Goal: Task Accomplishment & Management: Manage account settings

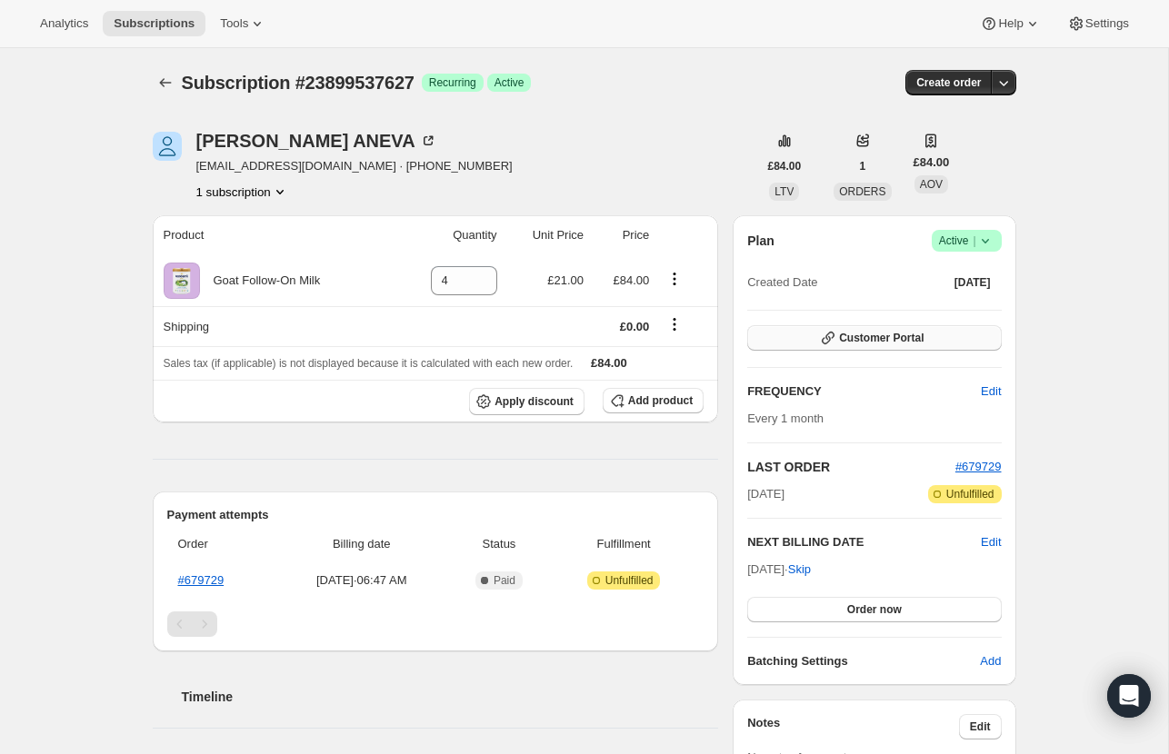
click at [819, 334] on icon "button" at bounding box center [828, 338] width 18 height 18
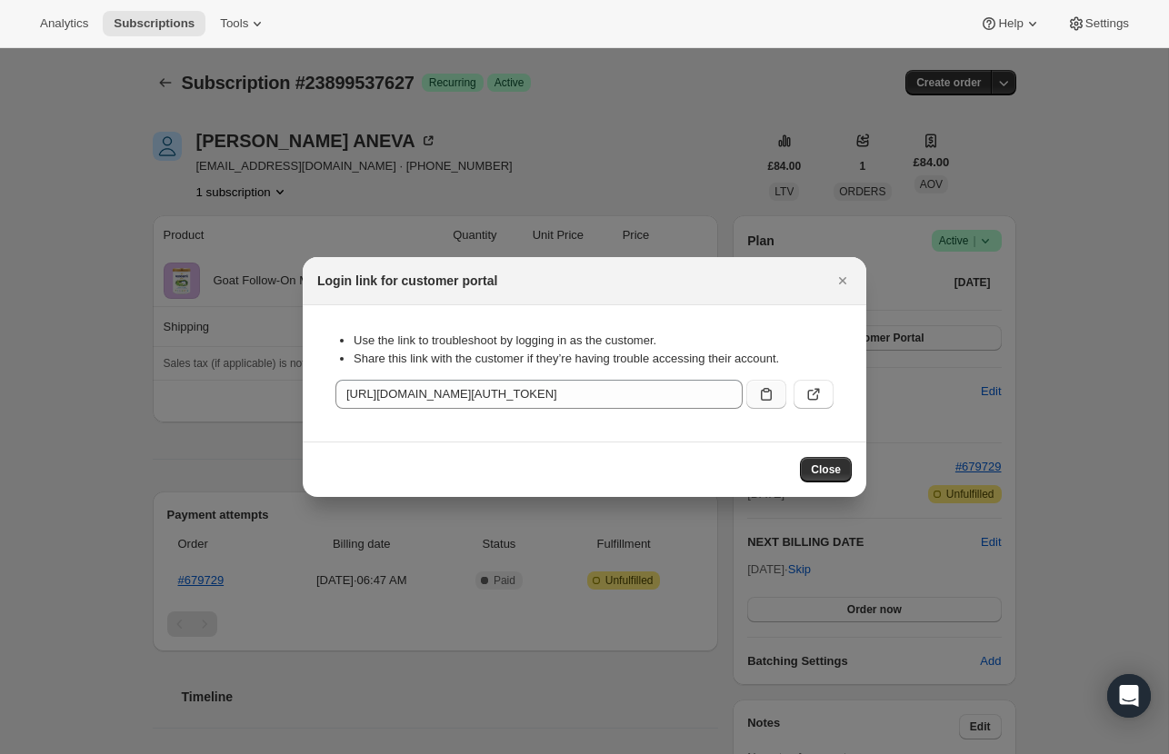
click at [759, 394] on icon ":rc0:" at bounding box center [766, 394] width 18 height 18
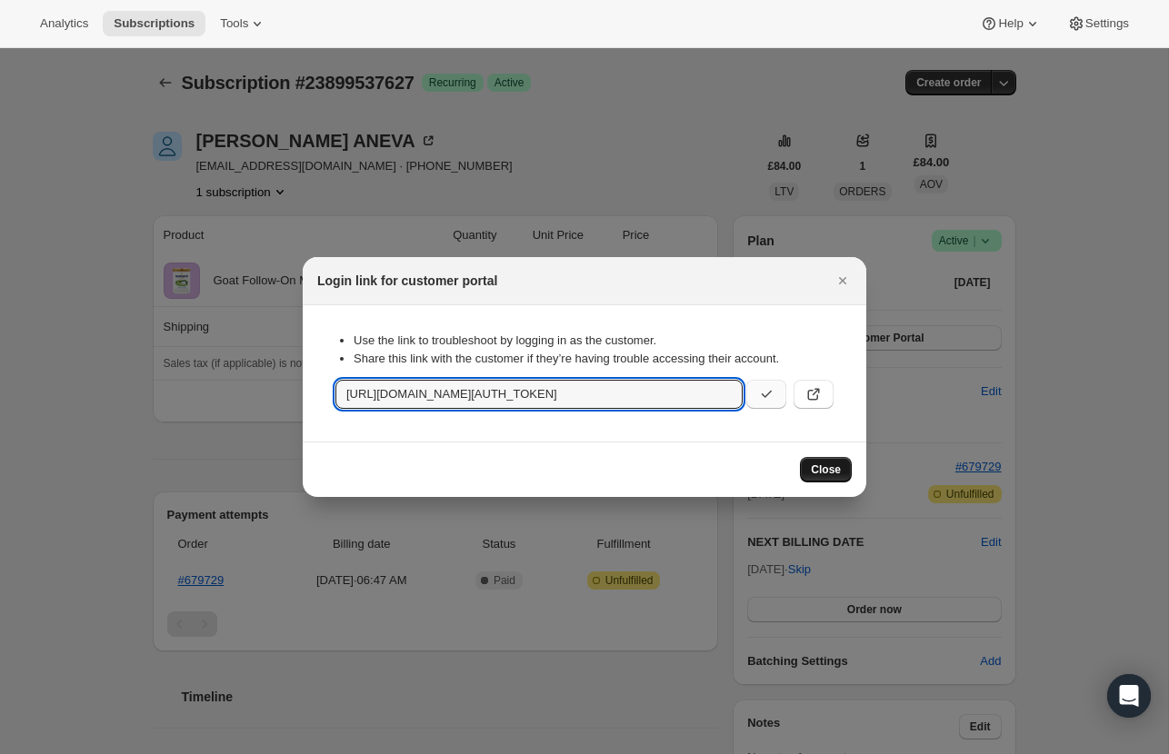
click at [830, 466] on span "Close" at bounding box center [826, 470] width 30 height 15
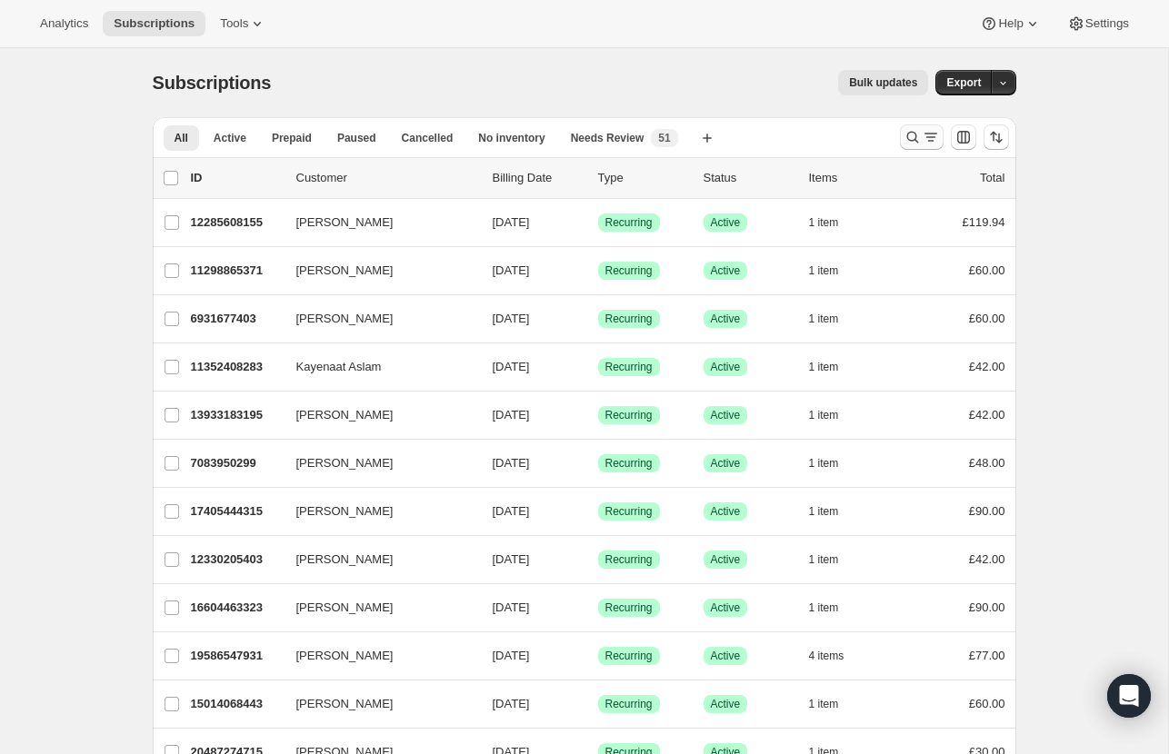
click at [913, 135] on icon "Search and filter results" at bounding box center [912, 137] width 18 height 18
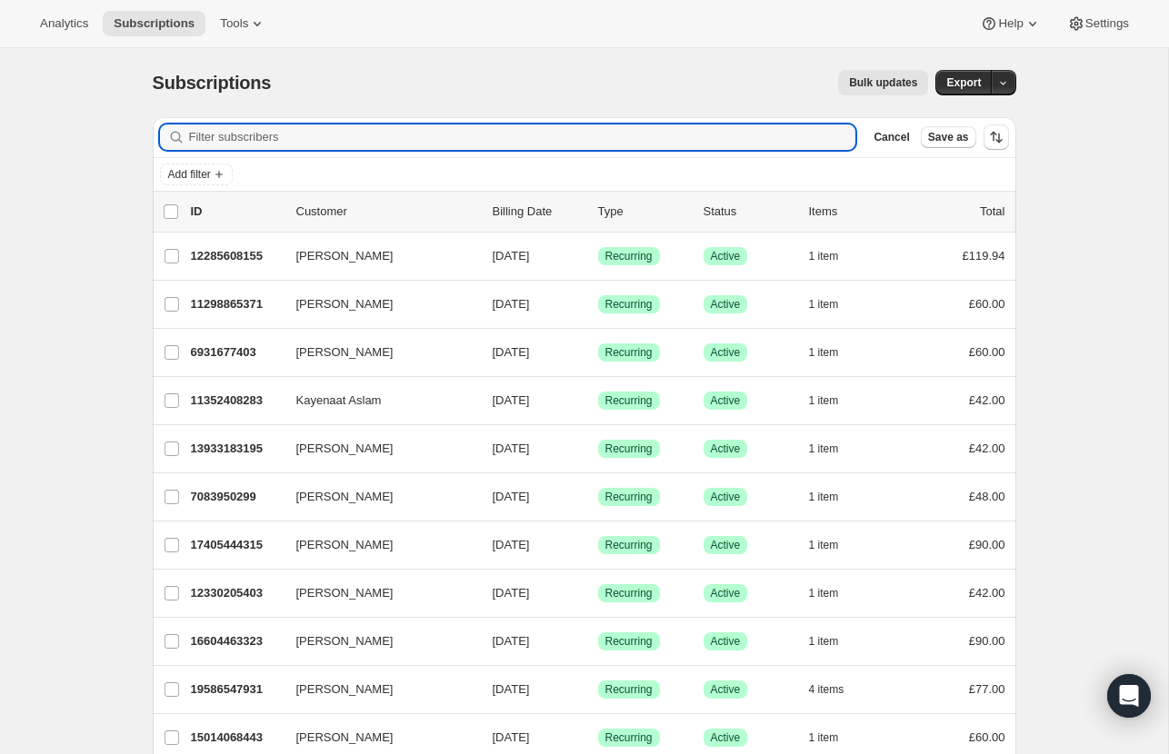
click at [759, 149] on div "Filter subscribers Cancel Save as" at bounding box center [584, 137] width 863 height 40
click at [745, 134] on input "Filter subscribers" at bounding box center [522, 137] width 667 height 25
paste input "torimoodley@hotmail.com"
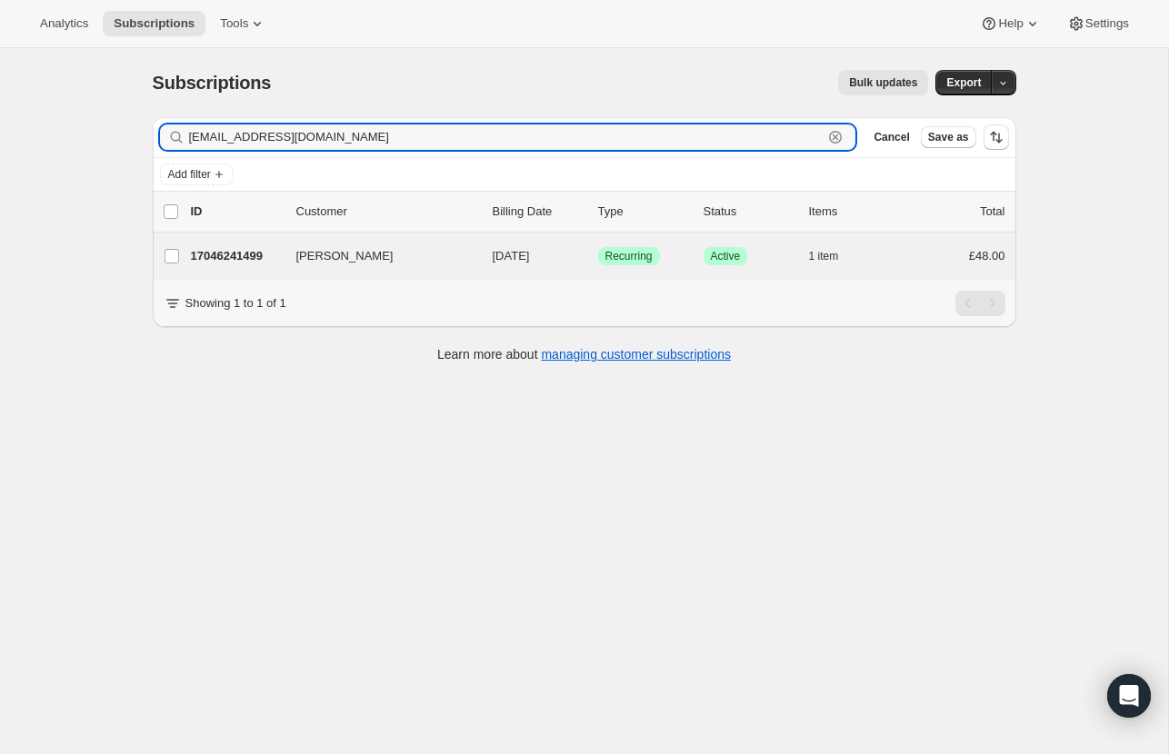
type input "torimoodley@hotmail.com"
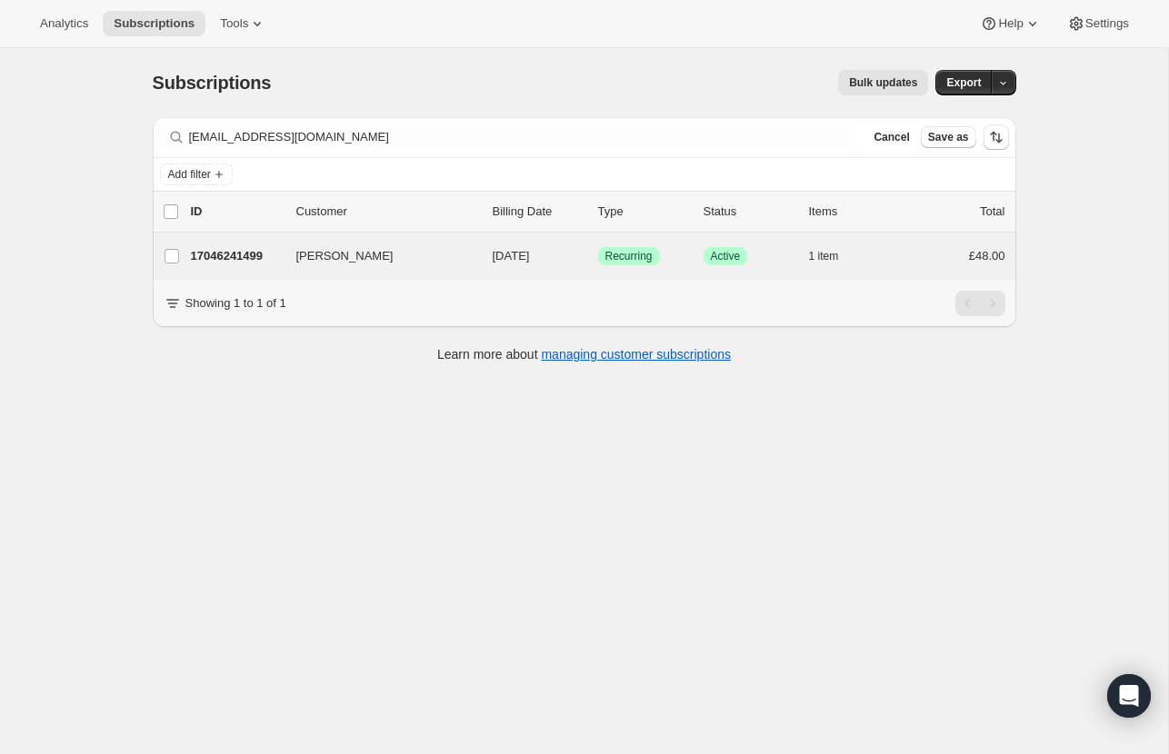
click at [340, 235] on div "Victoria Moodley 17046241499 Victoria Moodley 09/11/2025 Success Recurring Succ…" at bounding box center [584, 256] width 863 height 47
click at [338, 260] on span "Victoria Moodley" at bounding box center [344, 256] width 97 height 18
click at [335, 252] on span "Victoria Moodley" at bounding box center [344, 256] width 97 height 18
click at [384, 252] on span "Victoria Moodley" at bounding box center [344, 256] width 97 height 18
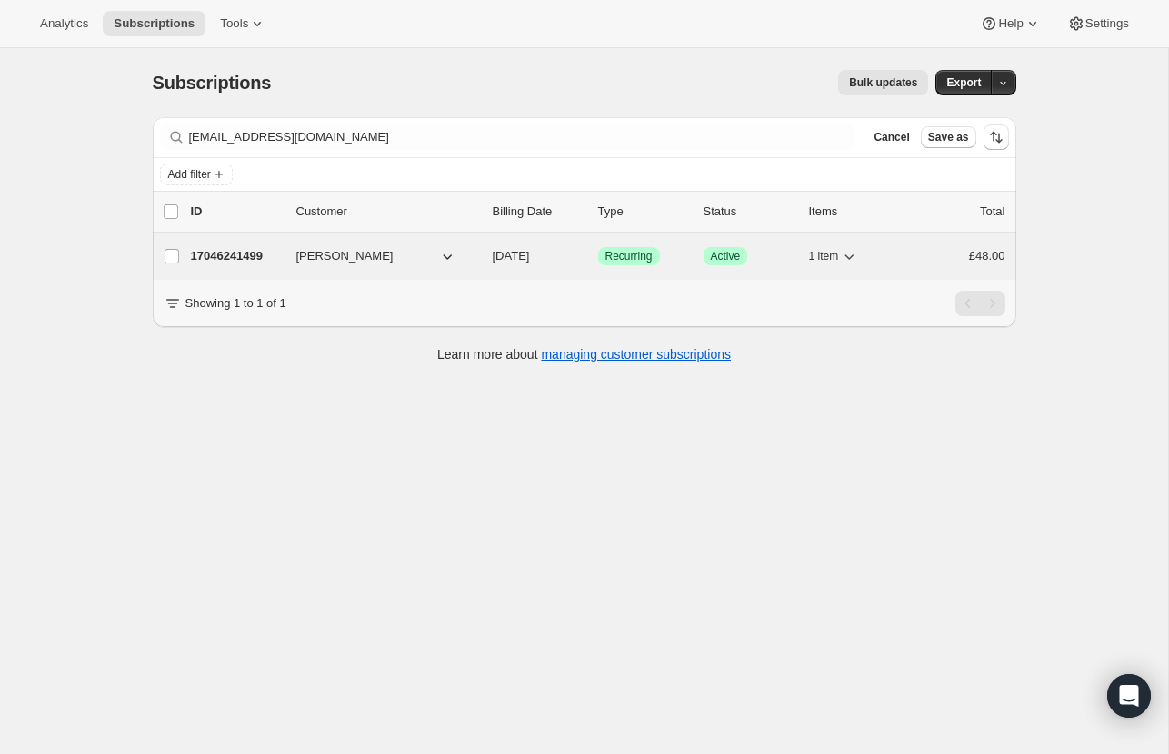
click at [384, 252] on span "Victoria Moodley" at bounding box center [344, 256] width 97 height 18
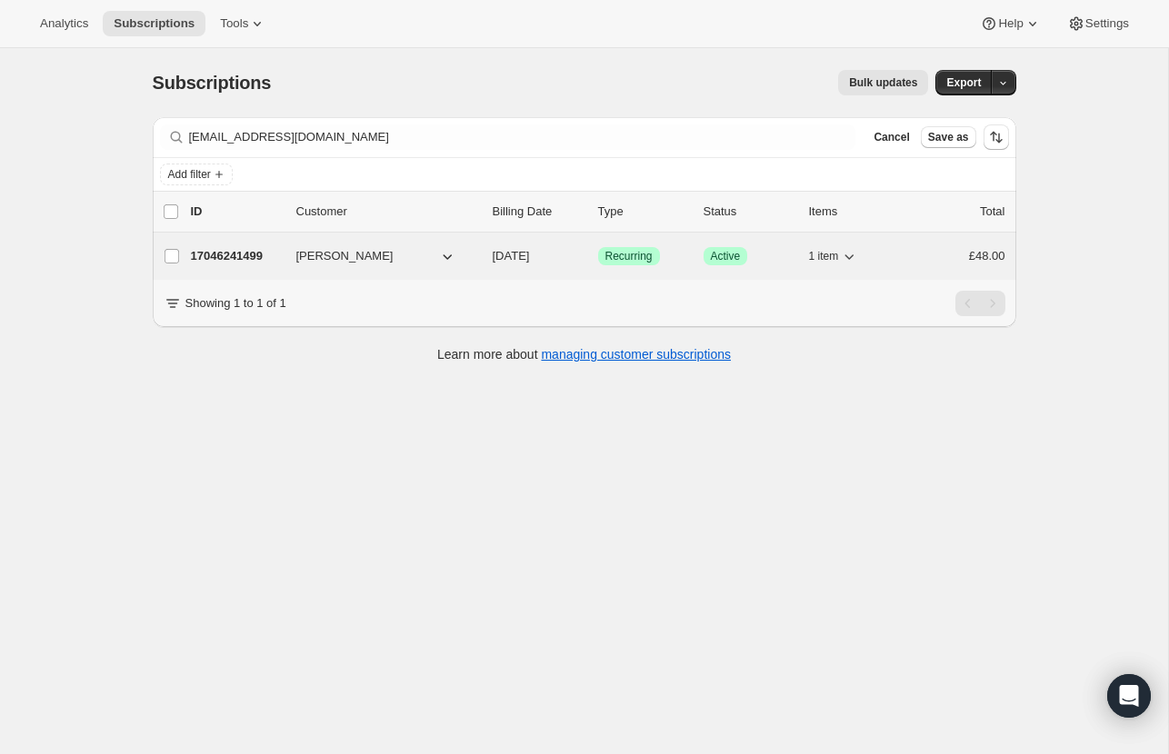
click at [243, 254] on p "17046241499" at bounding box center [236, 256] width 91 height 18
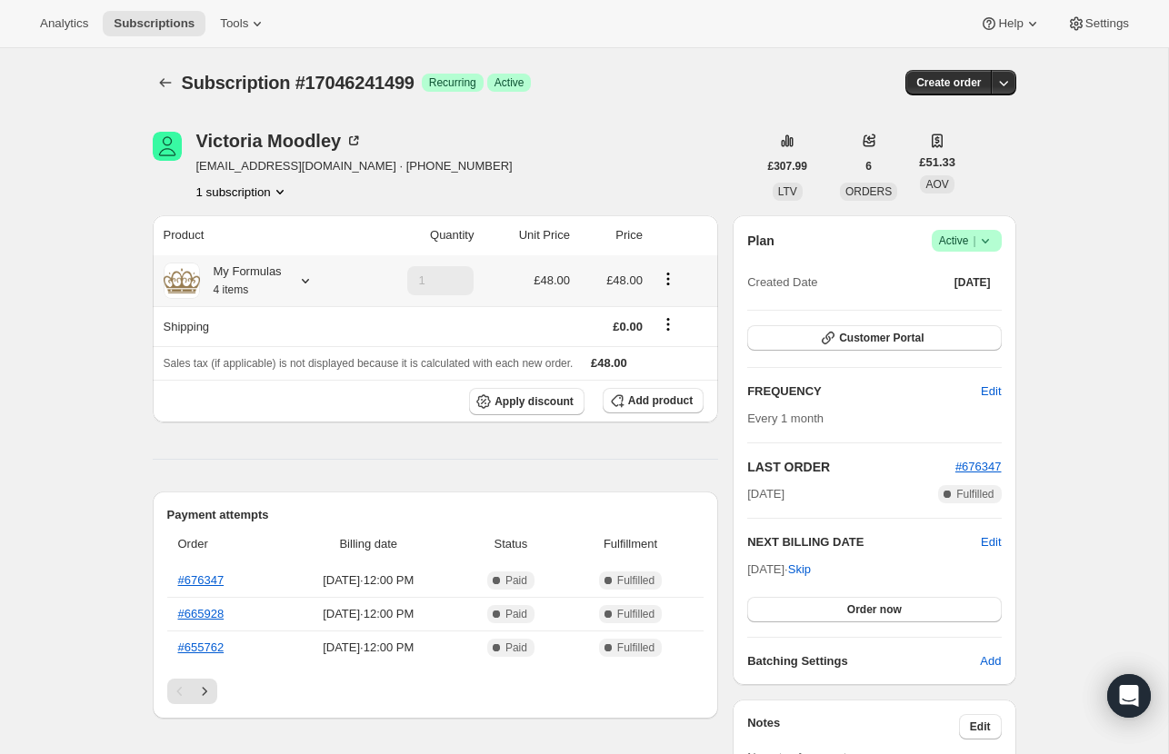
click at [308, 286] on icon at bounding box center [305, 281] width 18 height 18
click at [301, 389] on button "Edit box" at bounding box center [239, 391] width 176 height 25
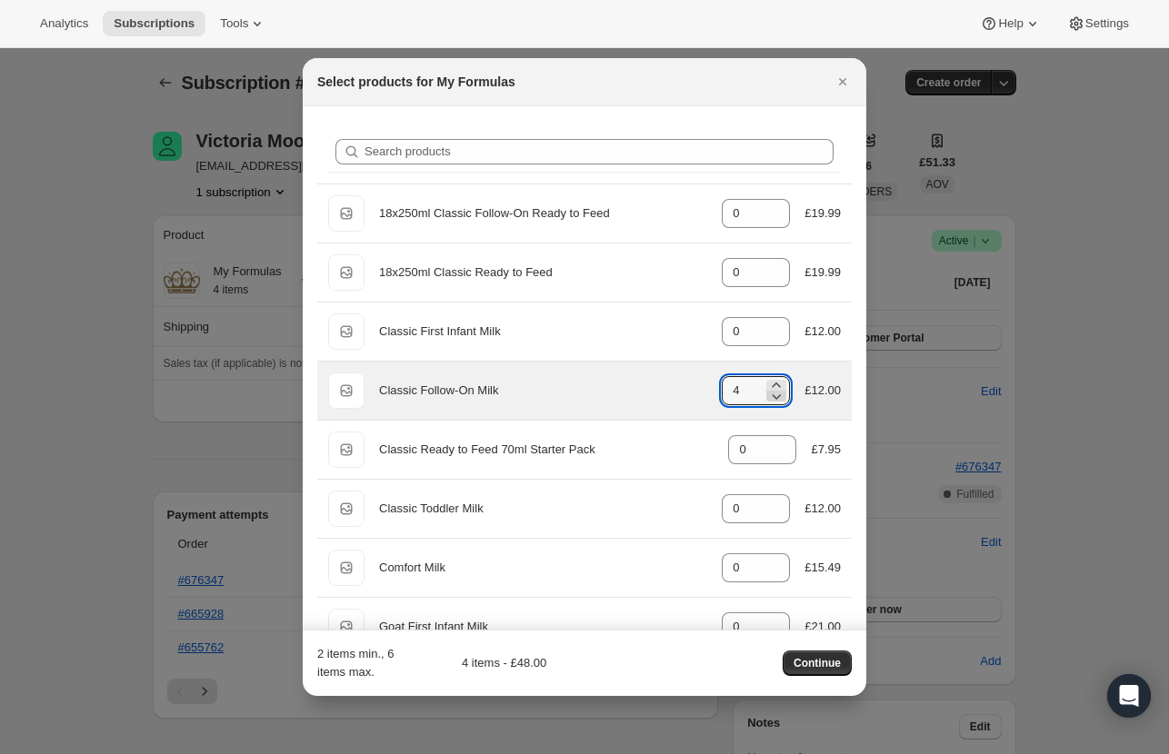
click at [776, 399] on icon ":re1:" at bounding box center [776, 396] width 18 height 18
type input "0"
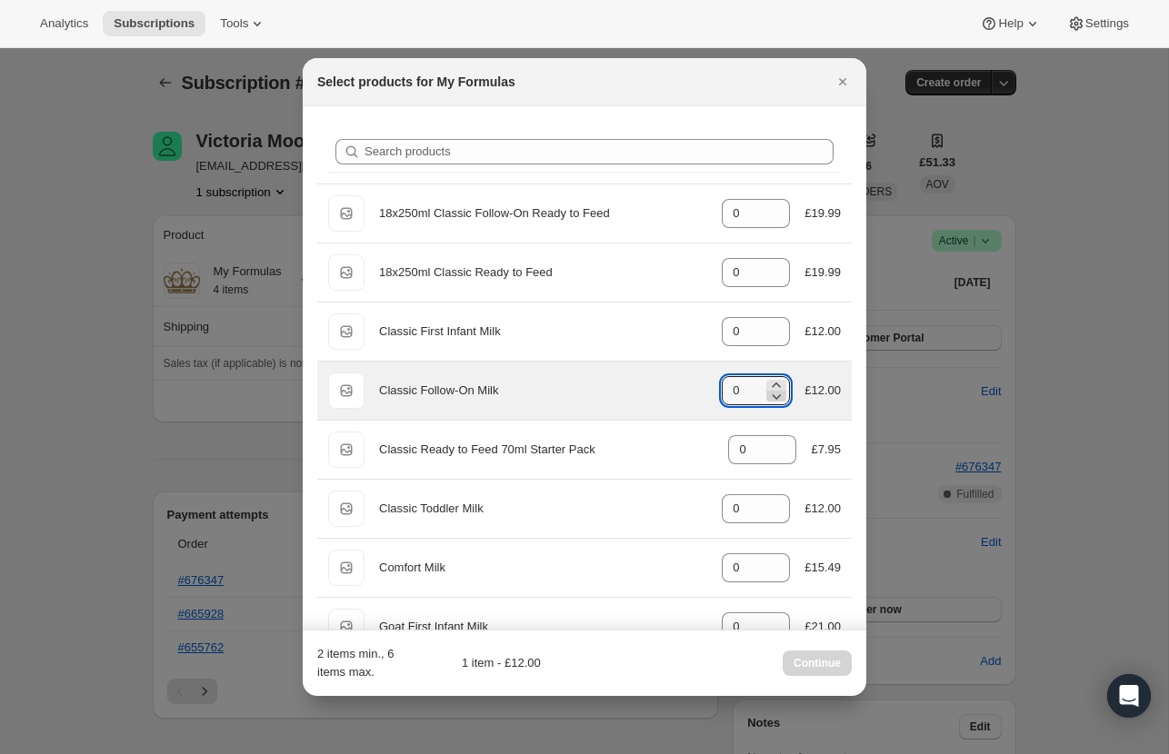
click at [776, 399] on icon ":re1:" at bounding box center [776, 396] width 18 height 18
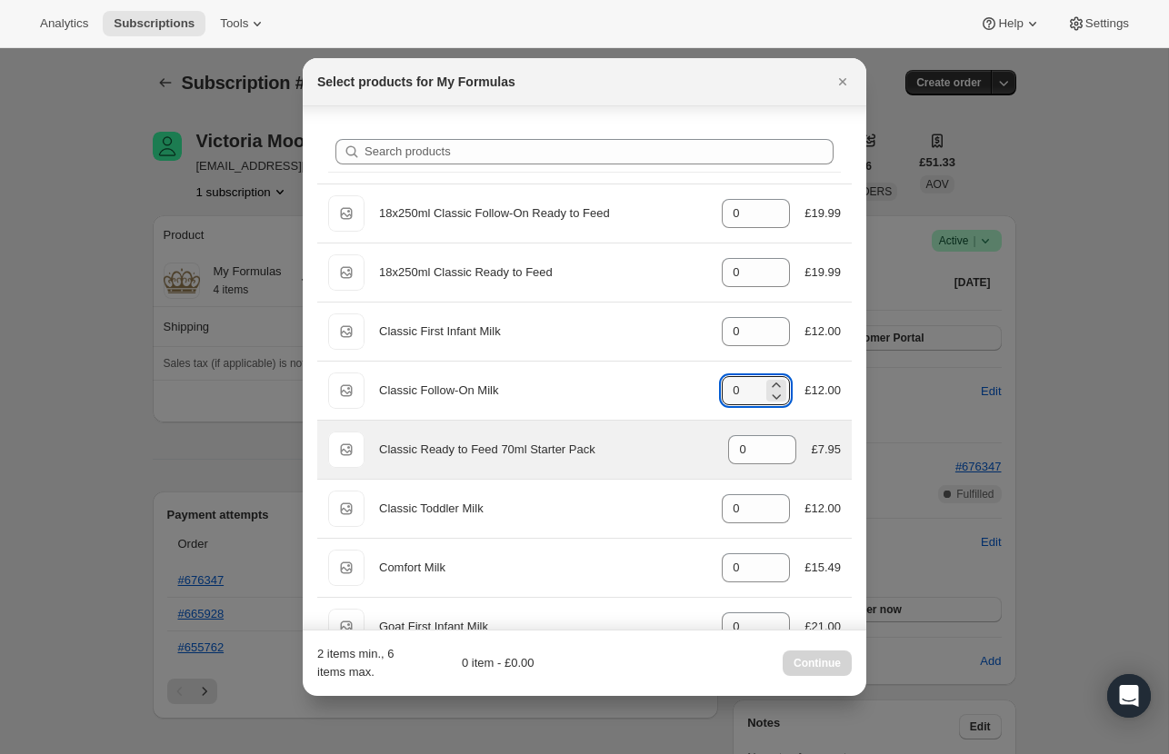
scroll to position [110, 0]
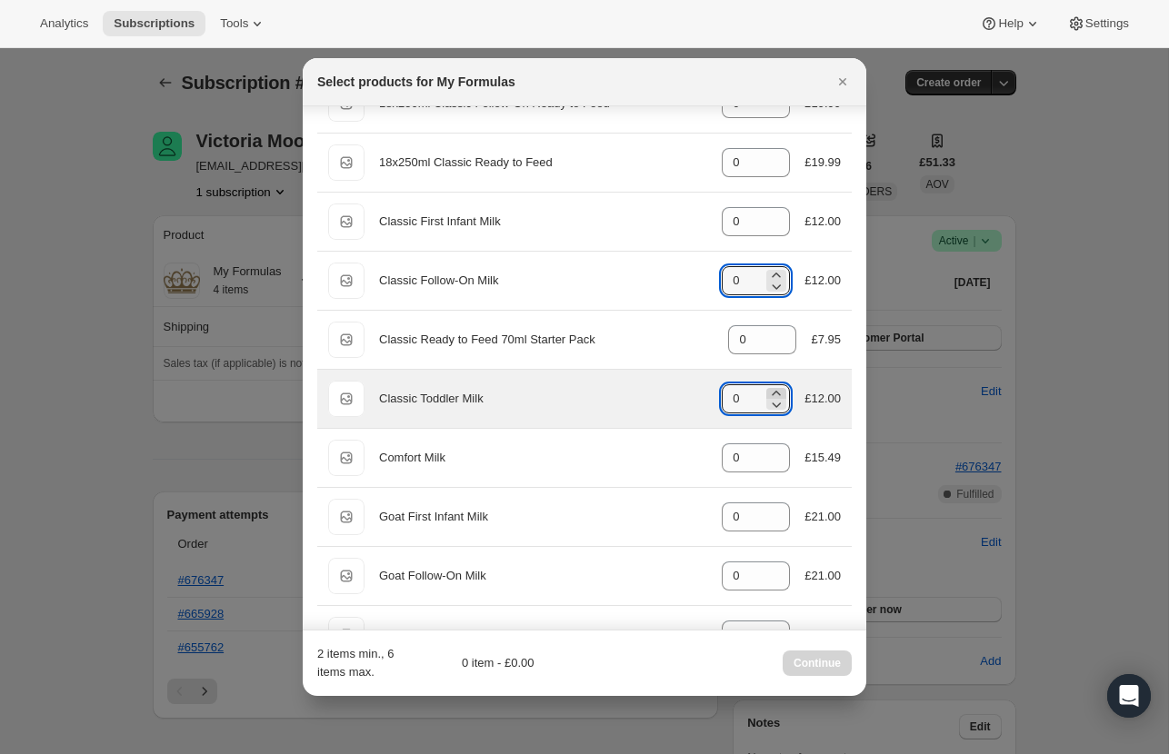
click at [776, 391] on icon ":re1:" at bounding box center [777, 393] width 8 height 5
type input "4"
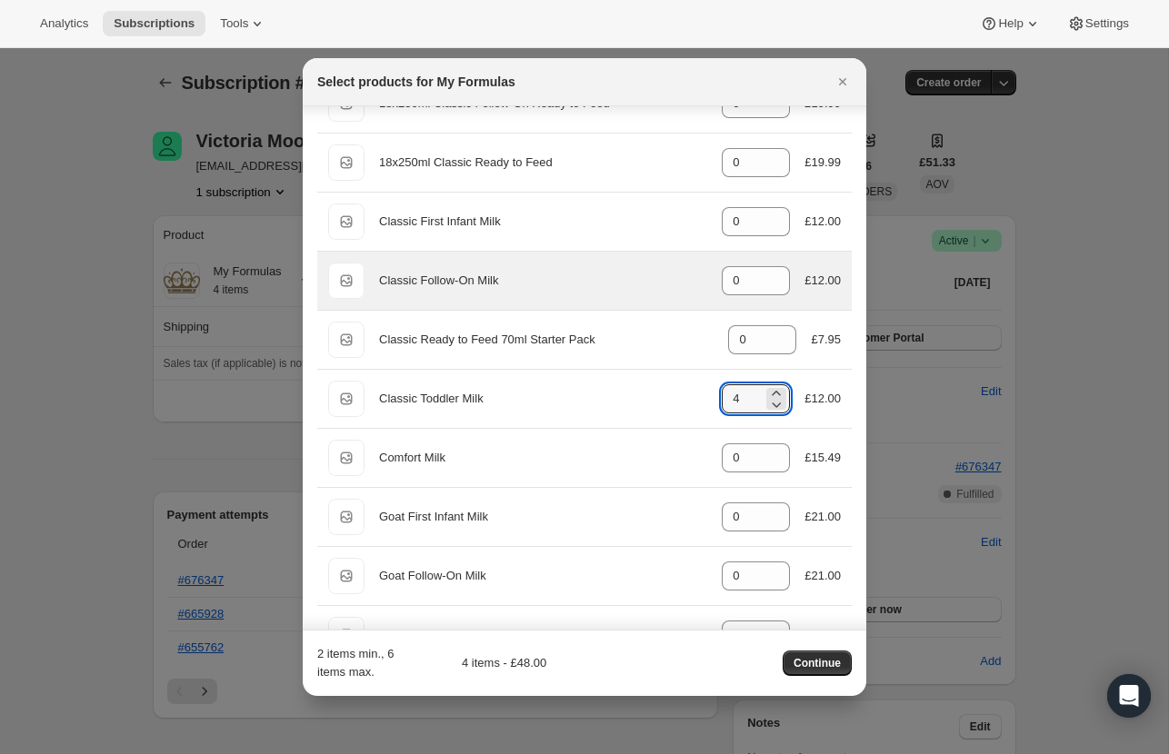
scroll to position [0, 0]
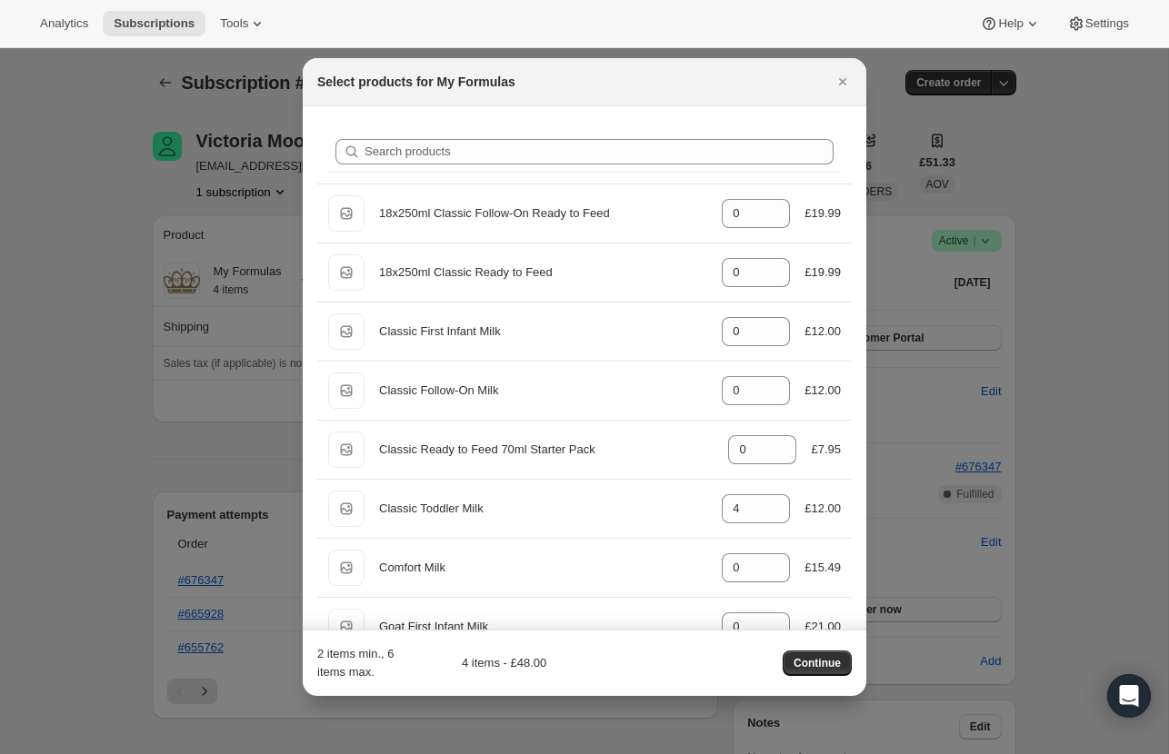
click at [806, 650] on div "2 items min., 6 items max. 4 items - £48.00 Continue" at bounding box center [584, 663] width 534 height 36
click at [809, 663] on span "Continue" at bounding box center [816, 663] width 47 height 15
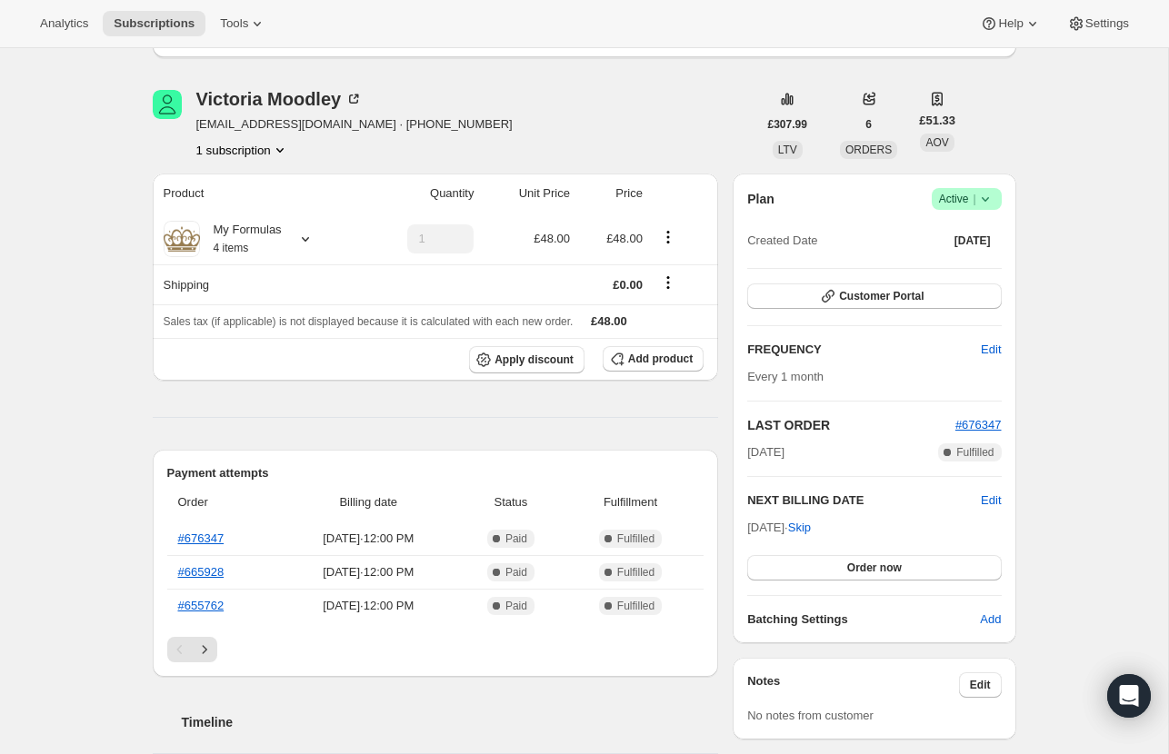
scroll to position [100, 0]
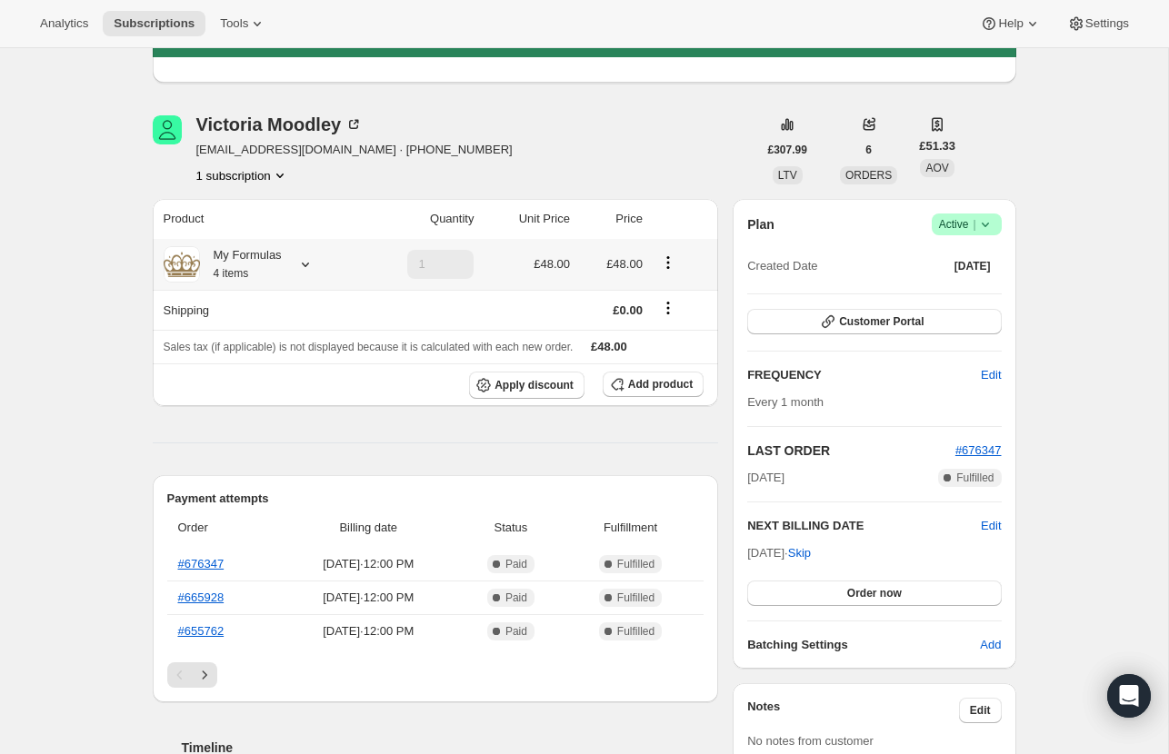
click at [308, 255] on icon at bounding box center [305, 264] width 18 height 18
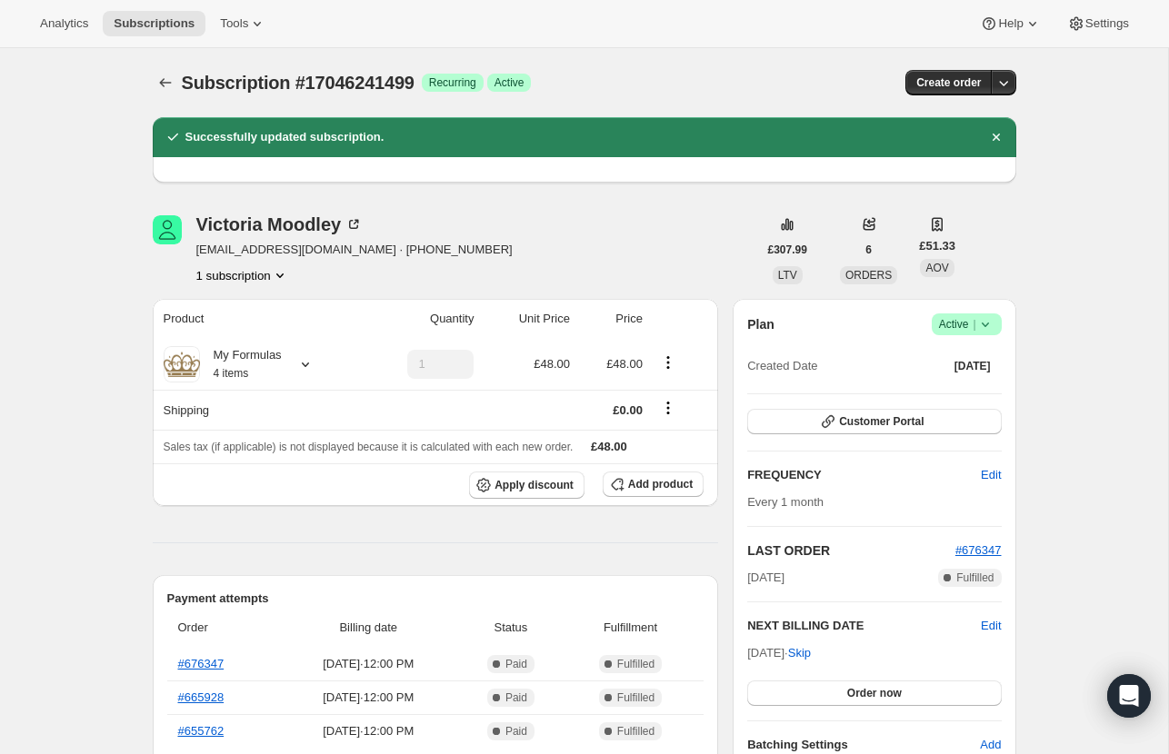
scroll to position [82, 0]
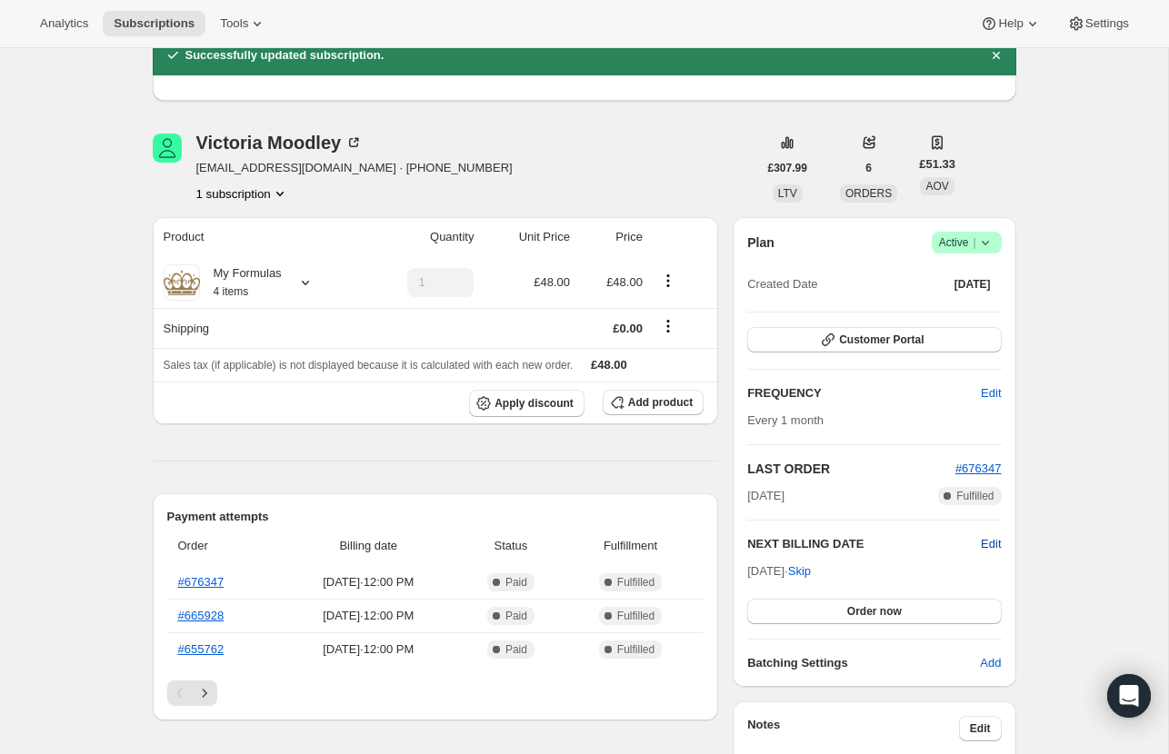
click at [983, 548] on span "Edit" at bounding box center [991, 544] width 20 height 18
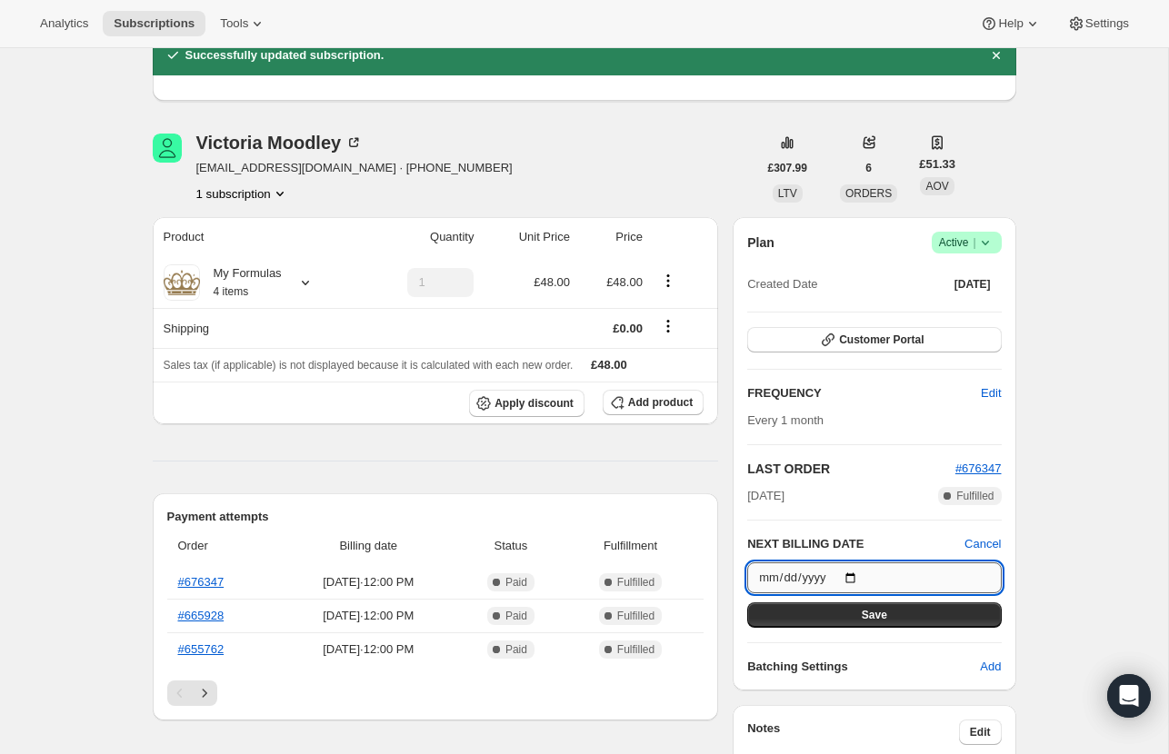
click at [853, 581] on input "2025-09-11" at bounding box center [874, 578] width 254 height 31
type input "2025-09-01"
click at [880, 609] on span "Save" at bounding box center [874, 615] width 25 height 15
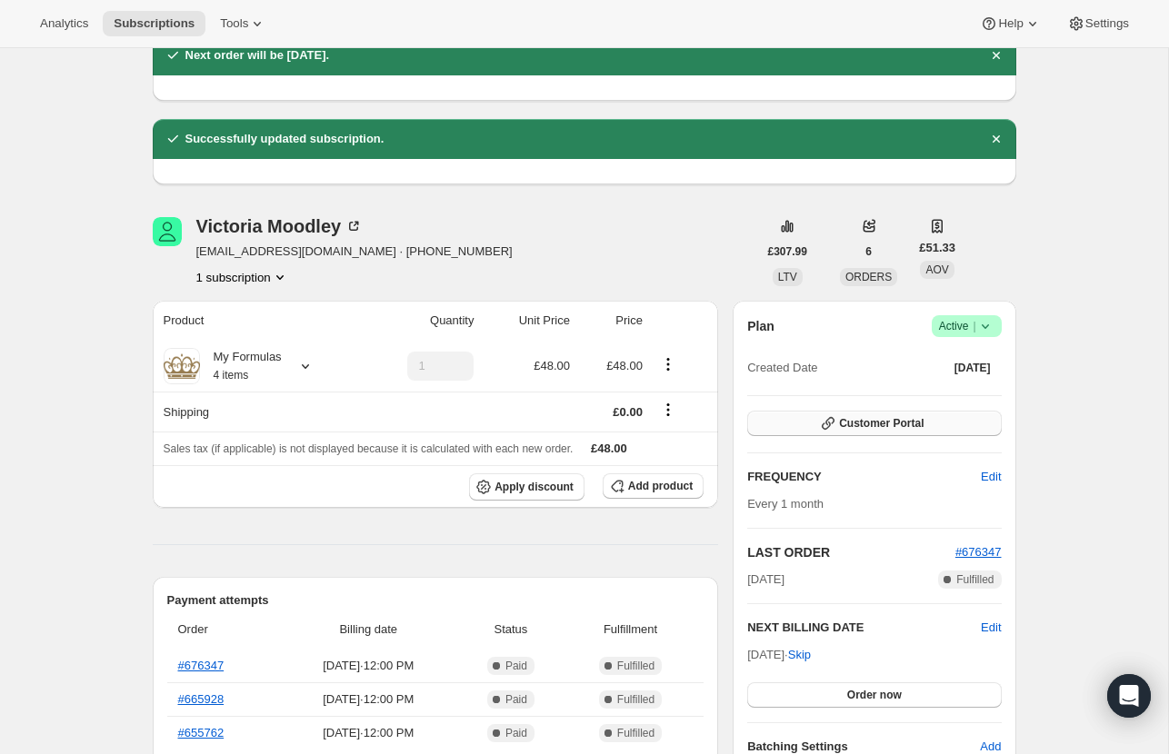
click at [864, 411] on button "Customer Portal" at bounding box center [874, 423] width 254 height 25
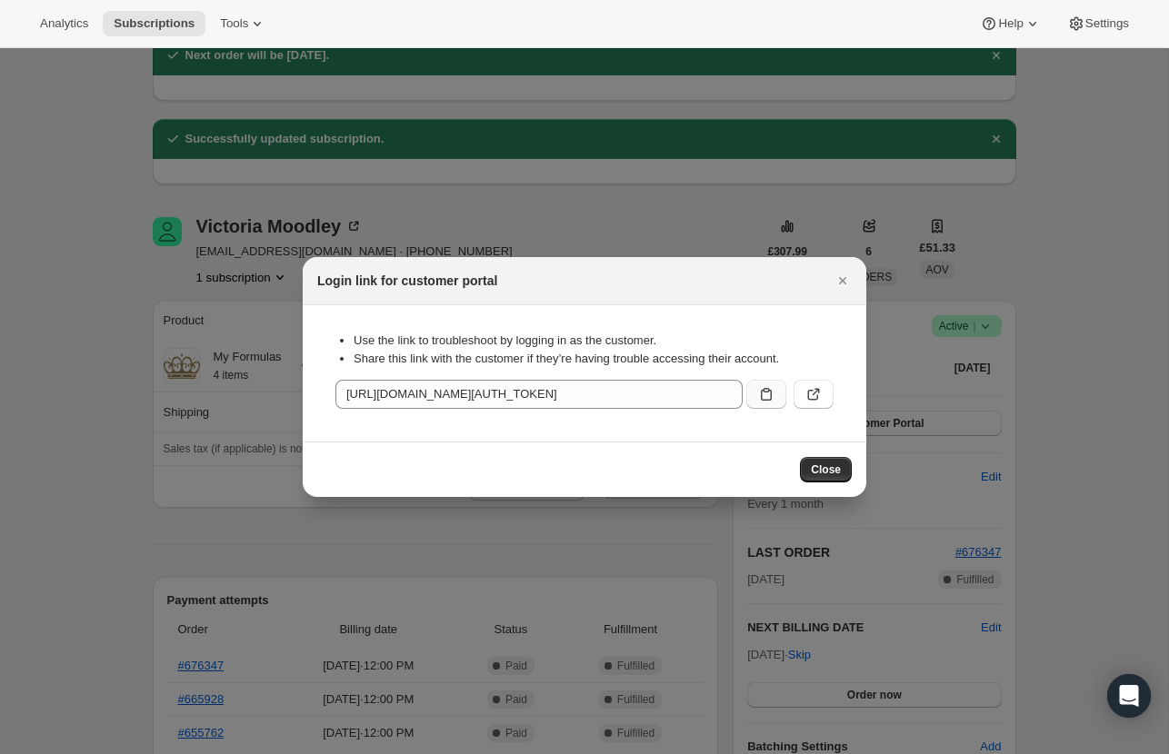
click at [783, 394] on button ":rje:" at bounding box center [766, 394] width 40 height 29
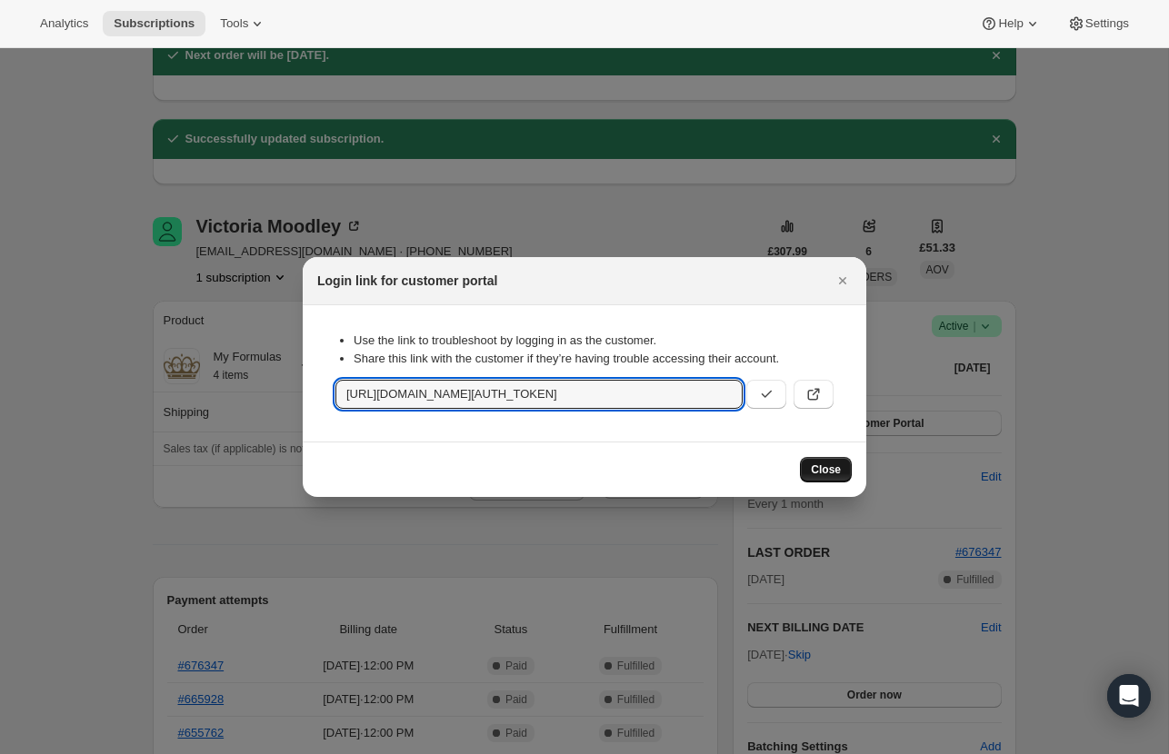
click at [833, 478] on button "Close" at bounding box center [826, 469] width 52 height 25
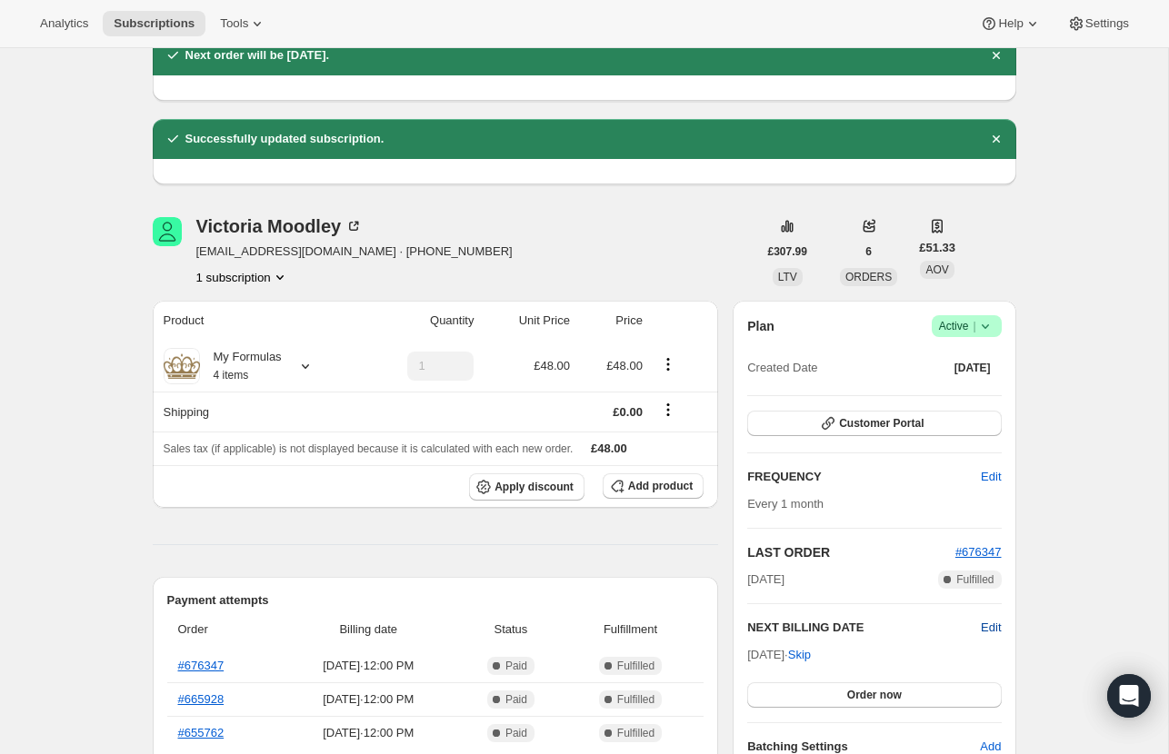
click at [999, 634] on span "Edit" at bounding box center [991, 628] width 20 height 18
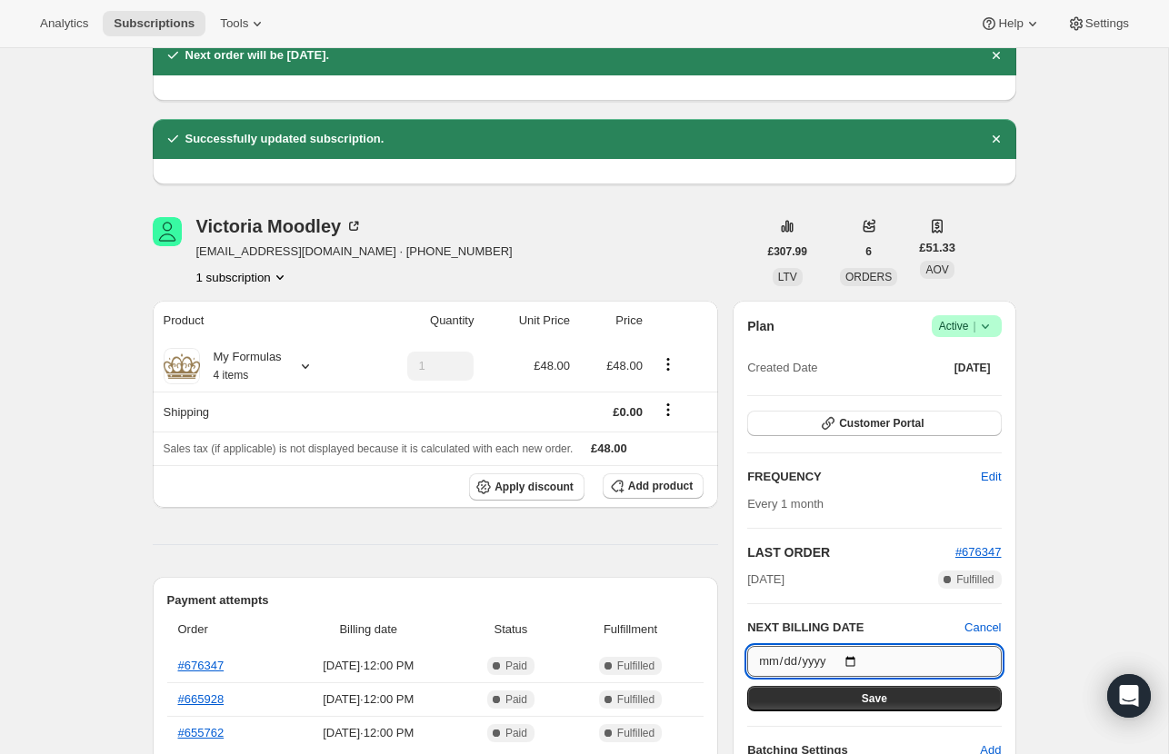
click at [866, 650] on input "2025-09-01" at bounding box center [874, 661] width 254 height 31
click at [844, 650] on input "2025-09-01" at bounding box center [874, 661] width 254 height 31
click at [860, 654] on input "2025-09-01" at bounding box center [874, 661] width 254 height 31
type input "2025-10-01"
click at [864, 692] on span "Save" at bounding box center [874, 699] width 25 height 15
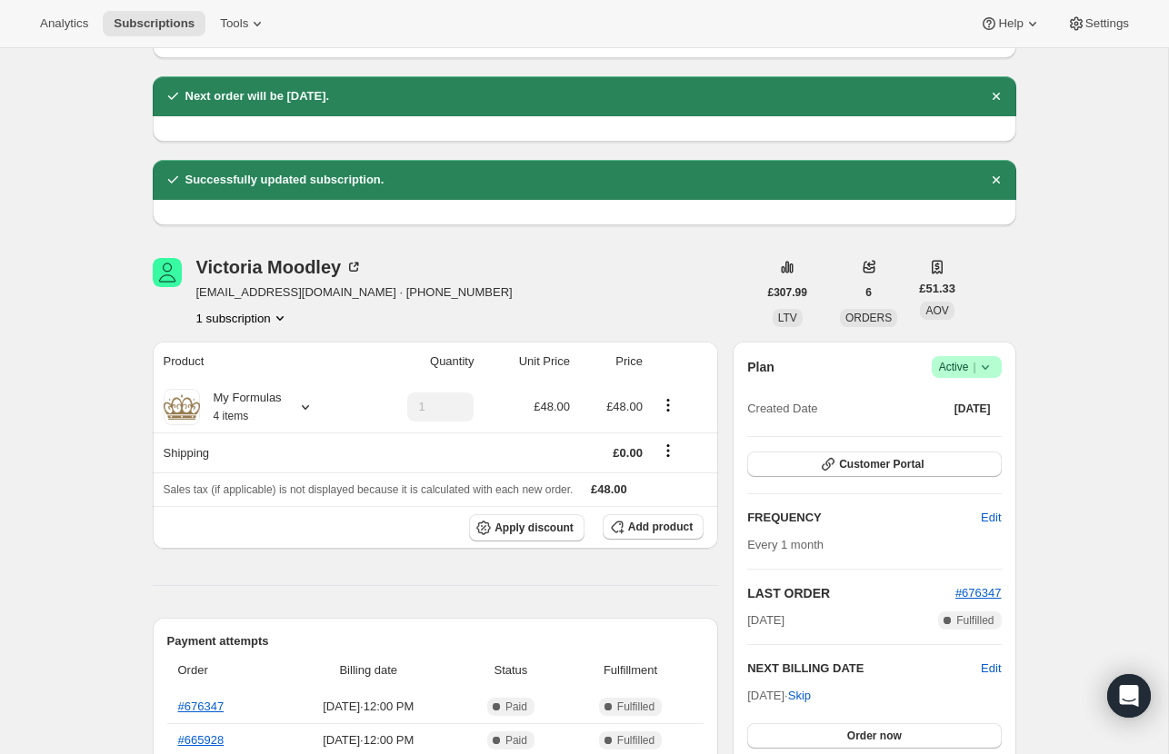
scroll to position [170, 0]
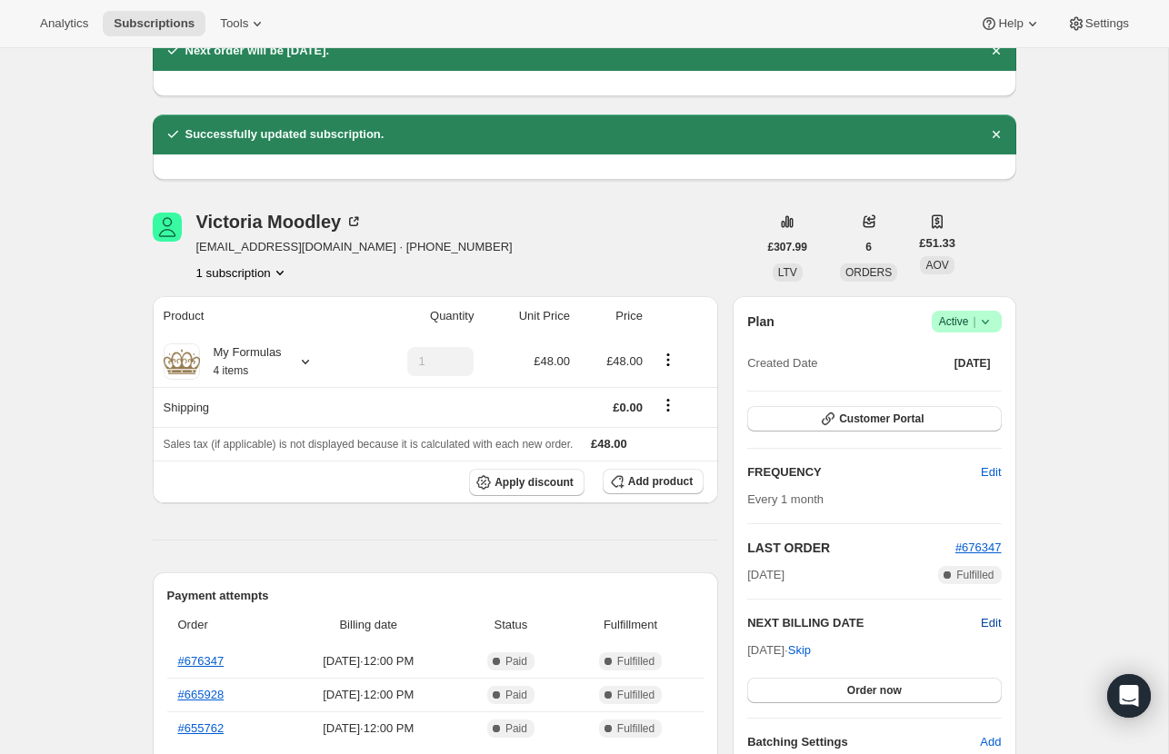
click at [984, 615] on span "Edit" at bounding box center [991, 623] width 20 height 18
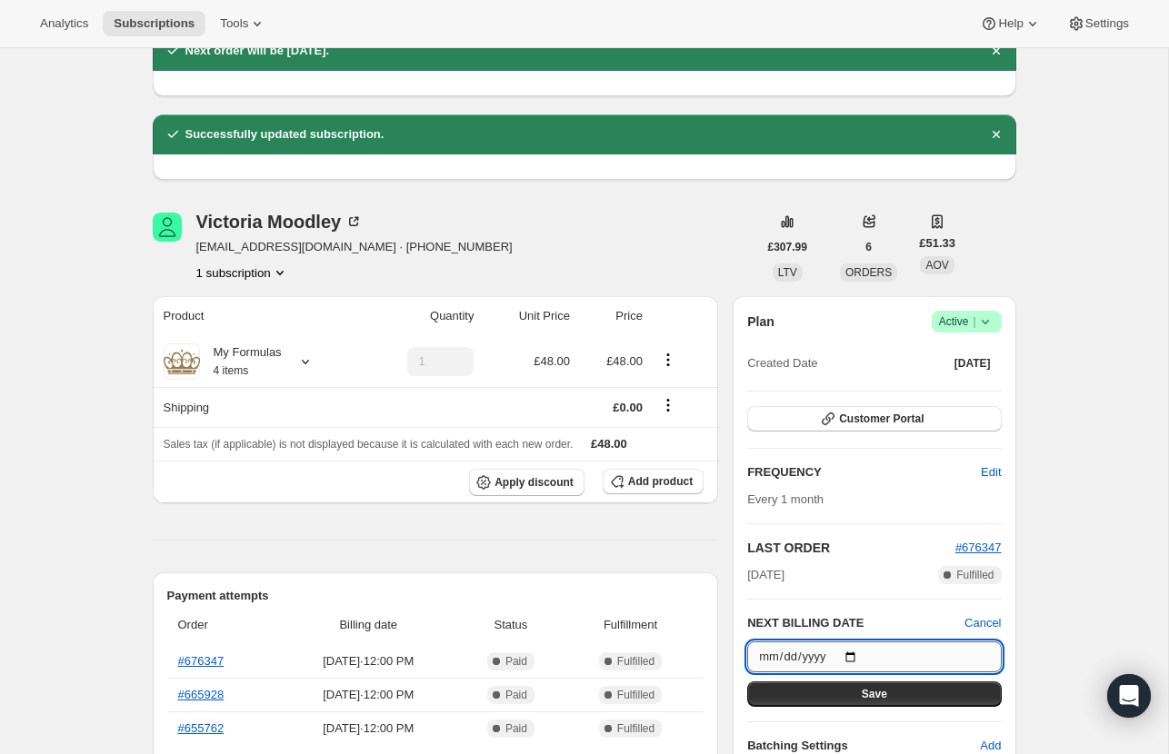
click at [863, 646] on input "2025-10-01" at bounding box center [874, 657] width 254 height 31
type input "2025-09-01"
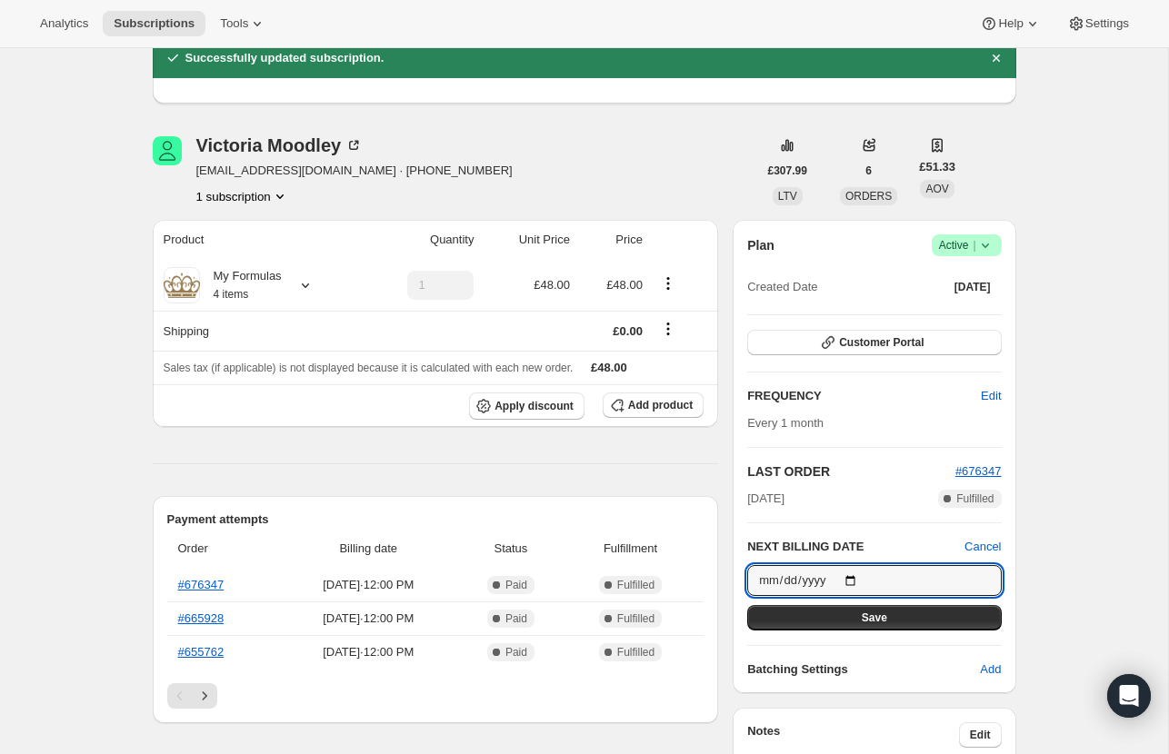
scroll to position [255, 0]
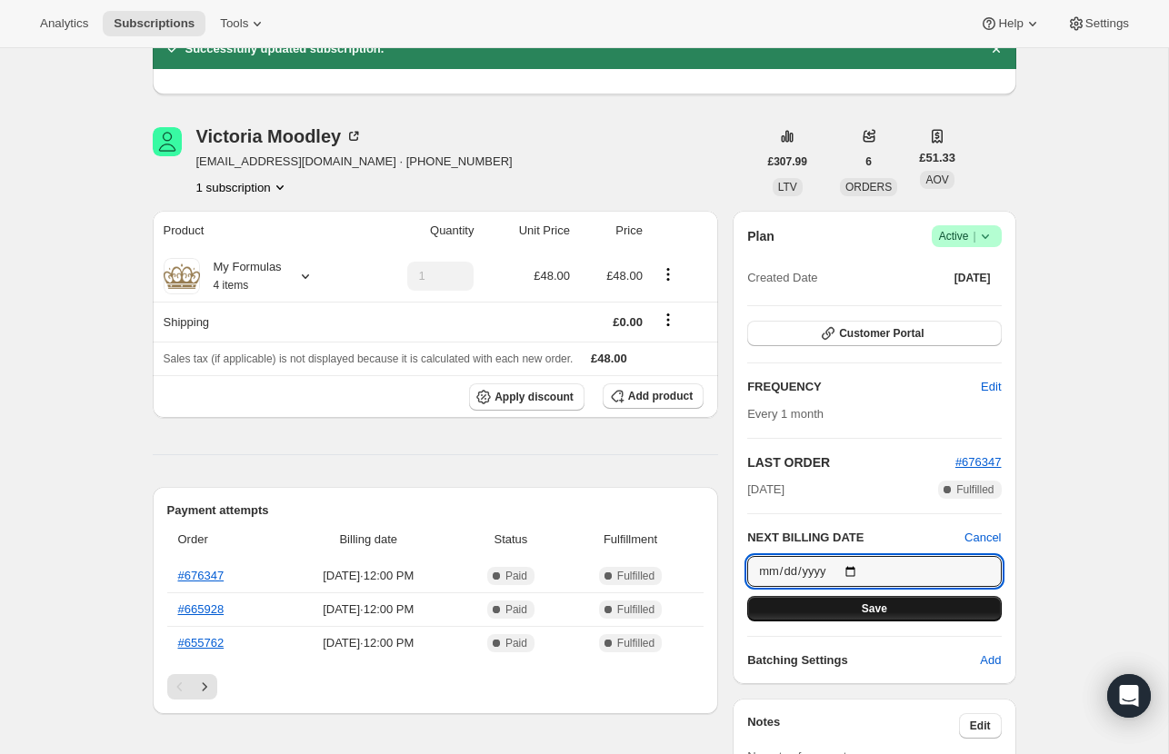
click at [813, 612] on button "Save" at bounding box center [874, 608] width 254 height 25
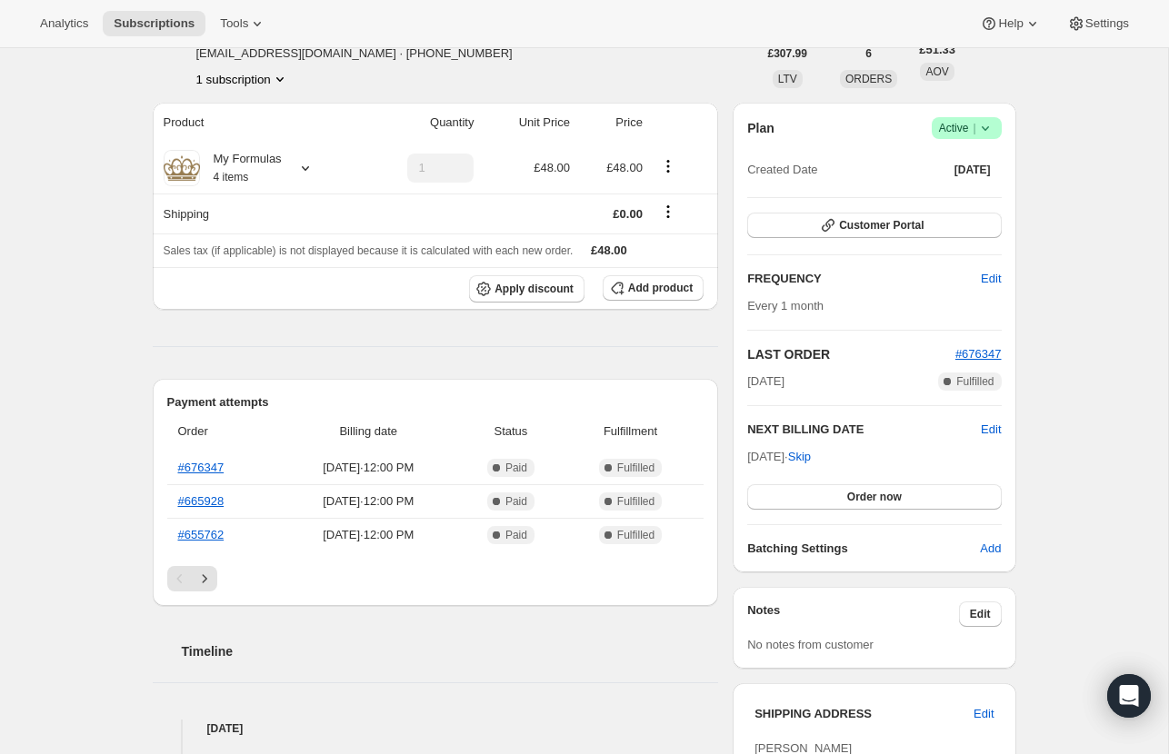
scroll to position [177, 0]
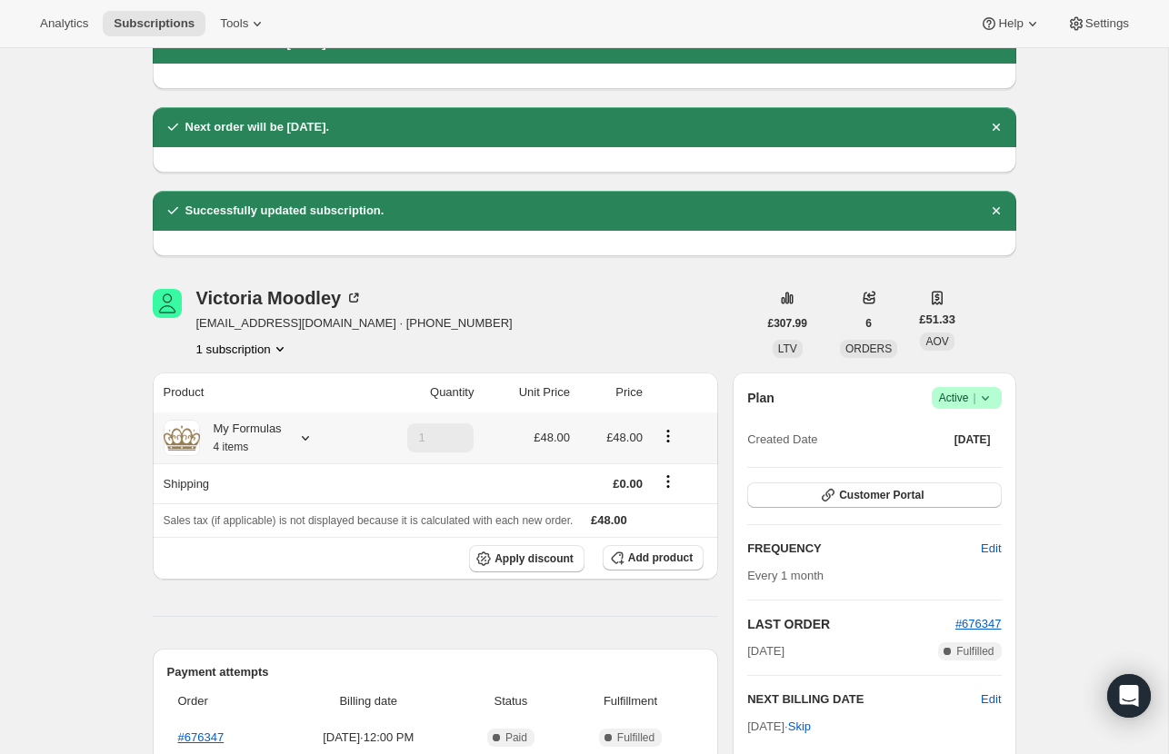
click at [312, 431] on icon at bounding box center [305, 438] width 18 height 18
